Goal: Navigation & Orientation: Find specific page/section

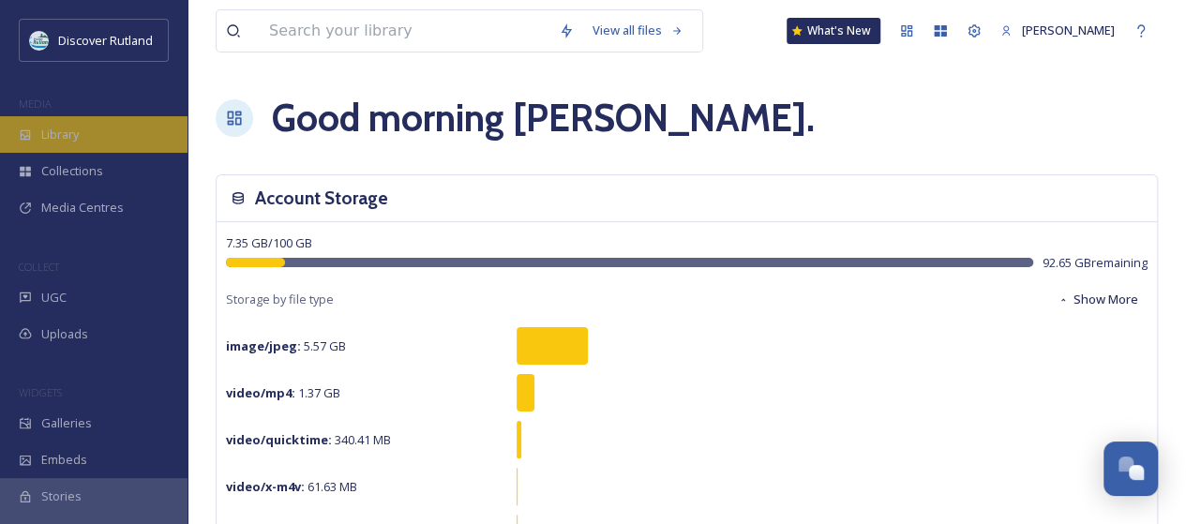
click at [84, 142] on div "Library" at bounding box center [94, 134] width 188 height 37
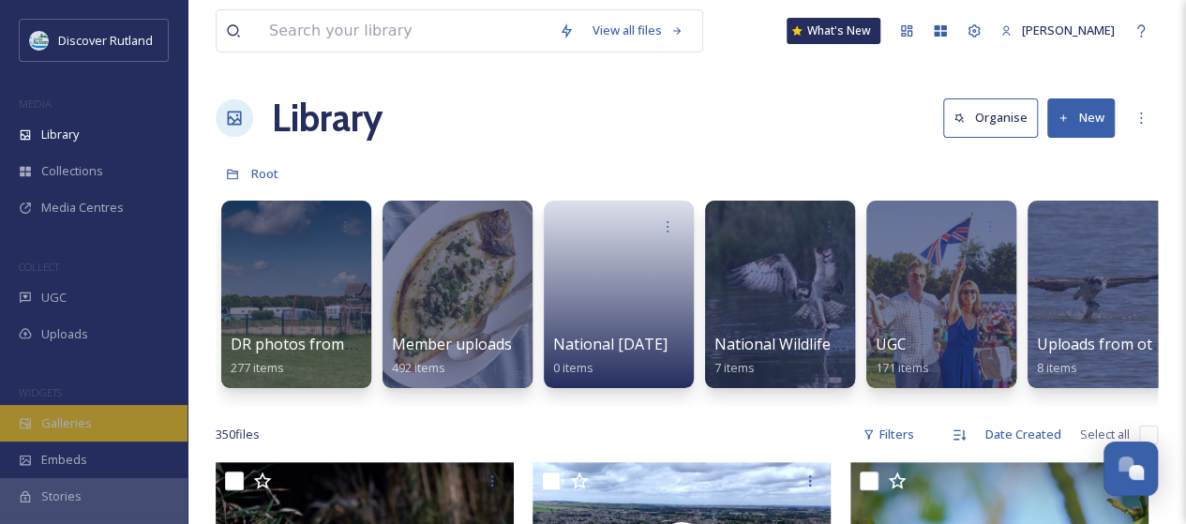
click at [61, 423] on span "Galleries" at bounding box center [66, 424] width 51 height 18
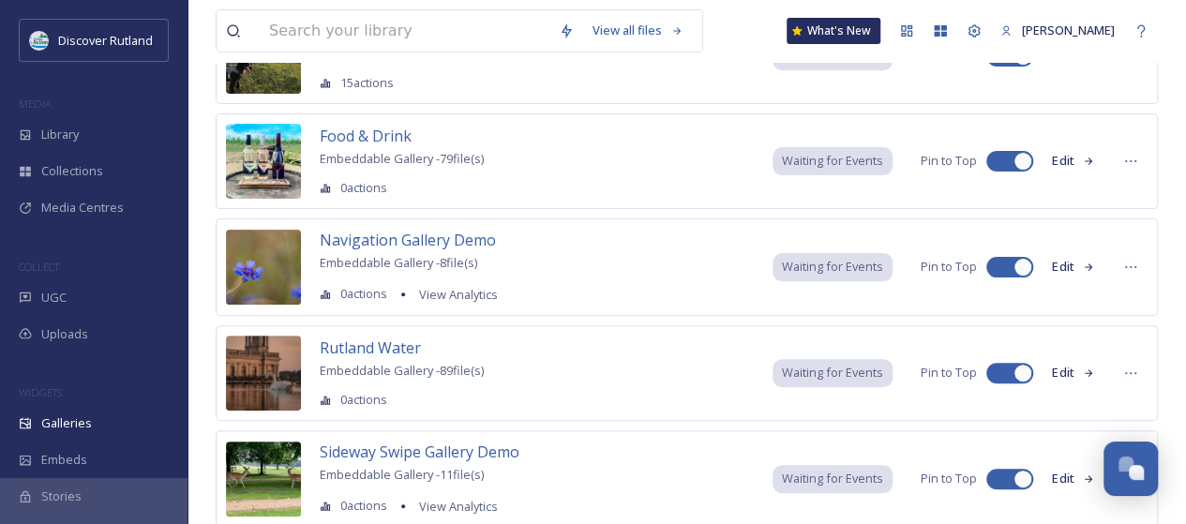
scroll to position [173, 0]
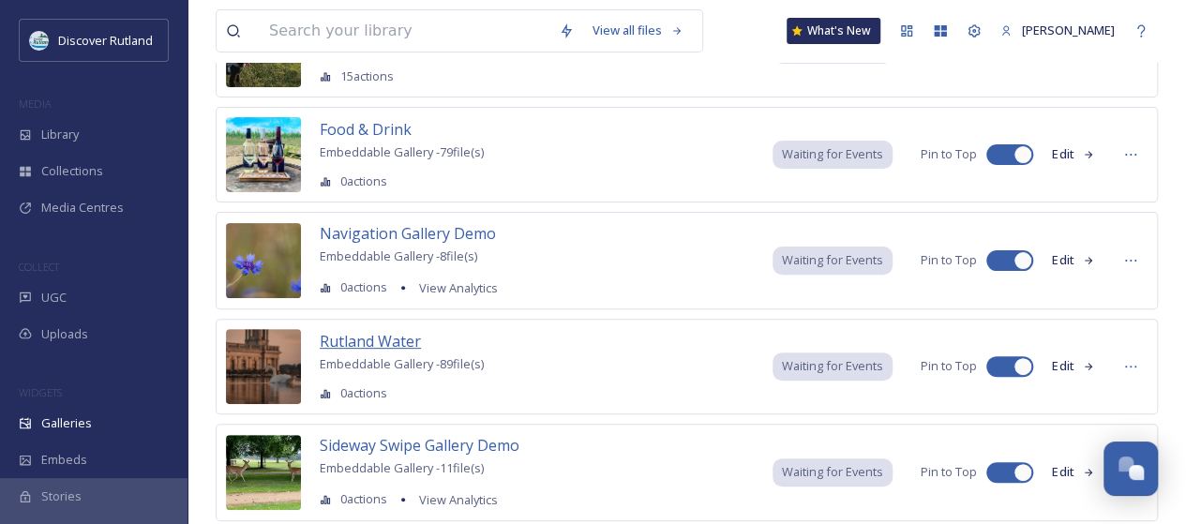
click at [394, 338] on span "Rutland Water" at bounding box center [370, 341] width 101 height 21
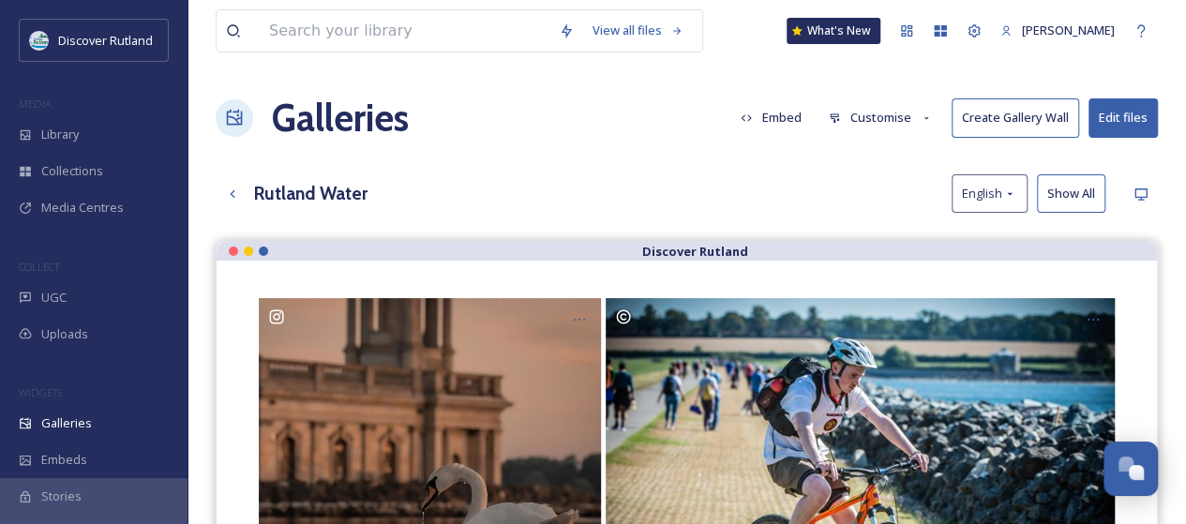
click at [1124, 116] on button "Edit files" at bounding box center [1123, 117] width 69 height 38
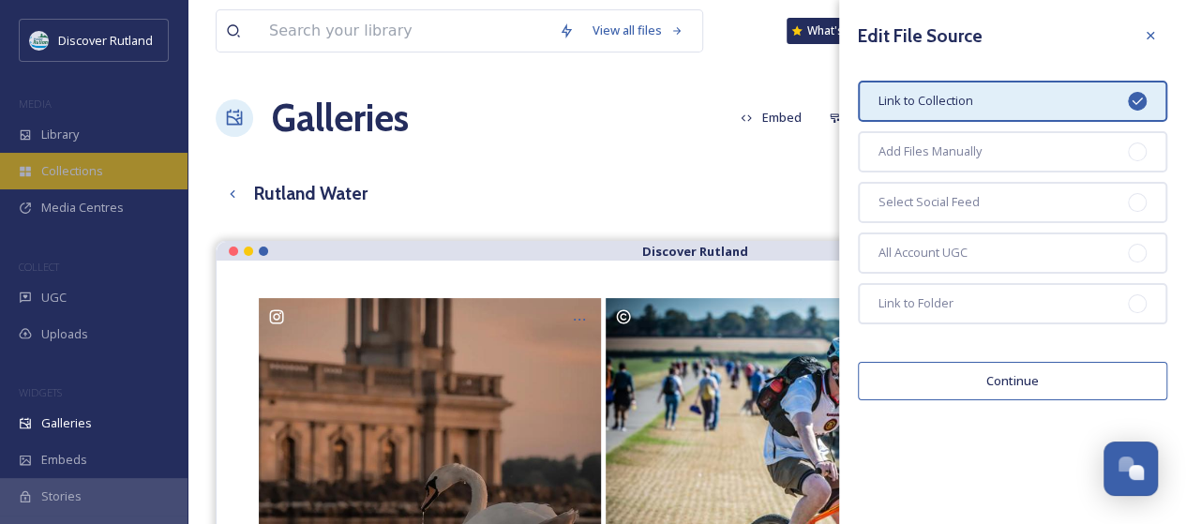
click at [77, 163] on span "Collections" at bounding box center [72, 171] width 62 height 18
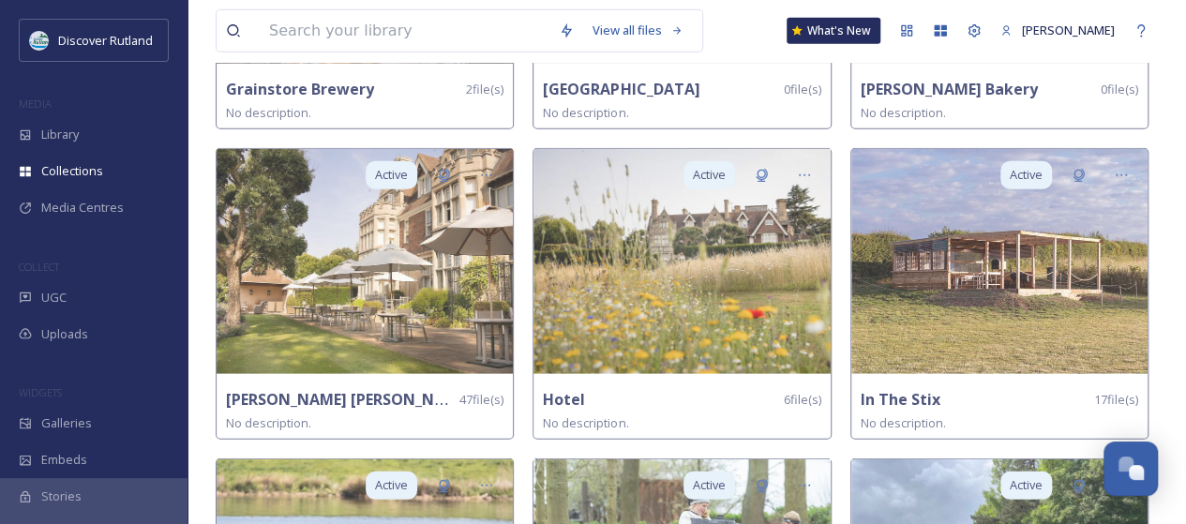
scroll to position [2571, 0]
